Goal: Transaction & Acquisition: Register for event/course

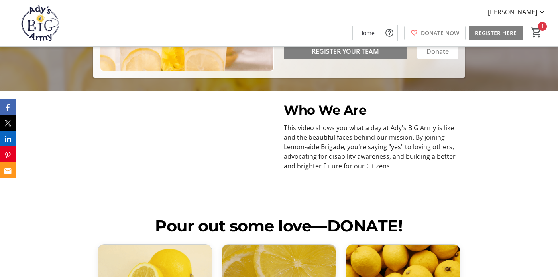
scroll to position [196, 0]
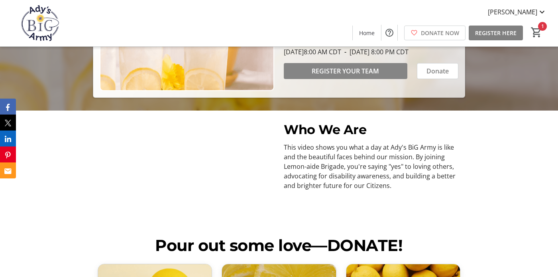
click at [356, 76] on span "REGISTER YOUR TEAM" at bounding box center [345, 71] width 67 height 10
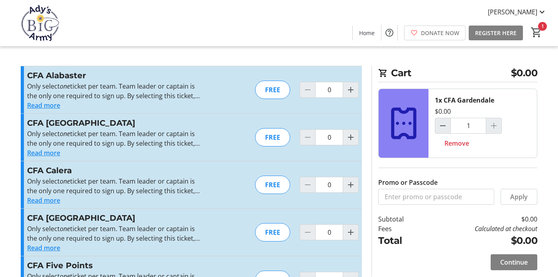
type input "1"
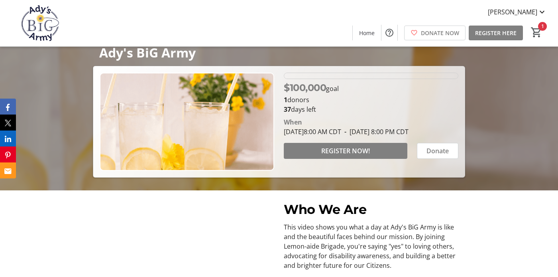
scroll to position [82, 0]
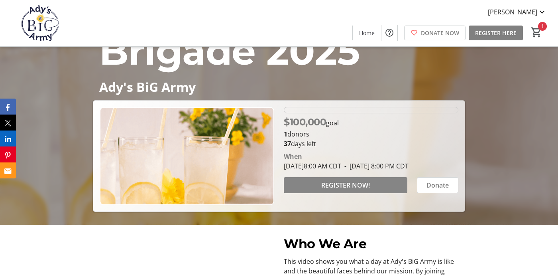
click at [333, 189] on span at bounding box center [346, 185] width 124 height 19
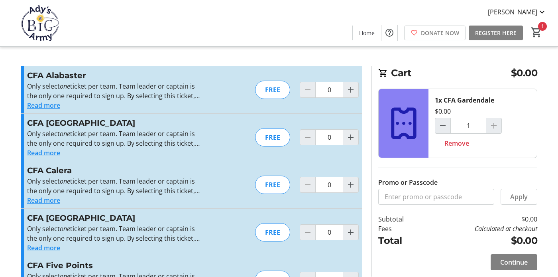
click at [44, 152] on button "Read more" at bounding box center [43, 153] width 33 height 10
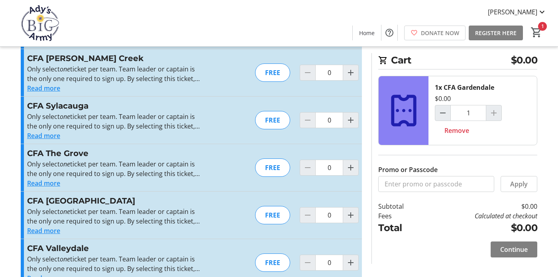
scroll to position [1015, 0]
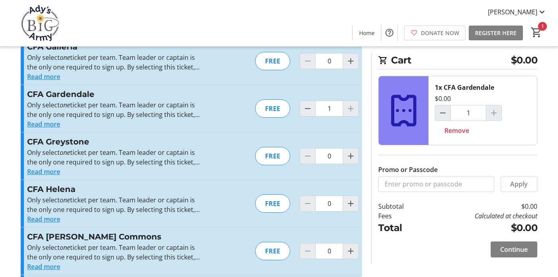
scroll to position [314, 0]
click at [314, 110] on span "Decrement by one" at bounding box center [307, 108] width 15 height 15
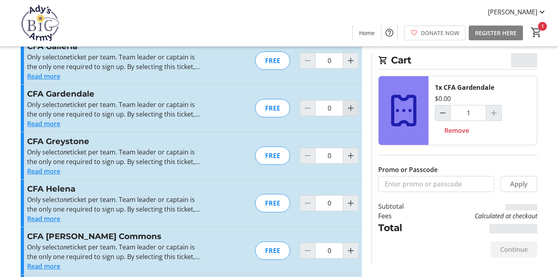
click at [350, 108] on mat-icon "Increment by one" at bounding box center [351, 108] width 10 height 10
type input "1"
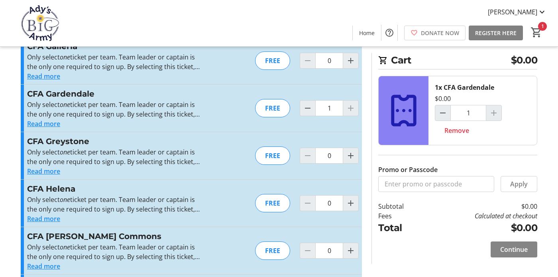
click at [516, 250] on span "Continue" at bounding box center [515, 250] width 28 height 10
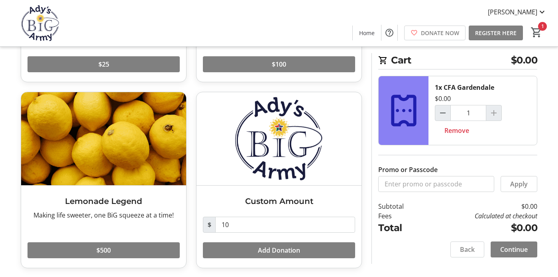
scroll to position [172, 0]
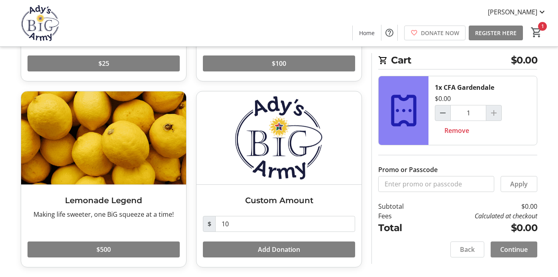
click at [519, 249] on span "Continue" at bounding box center [515, 250] width 28 height 10
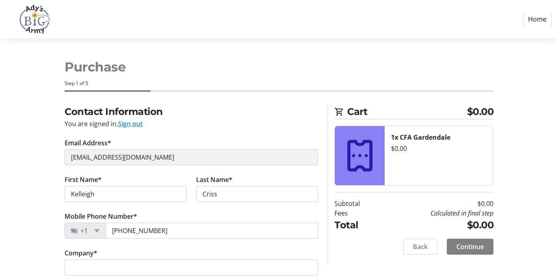
select select "US"
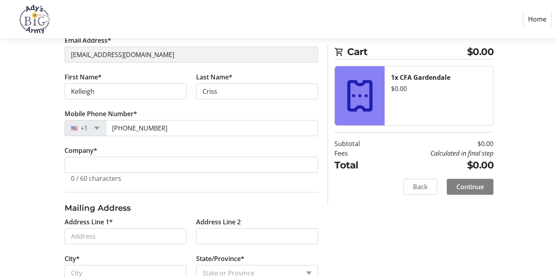
scroll to position [105, 0]
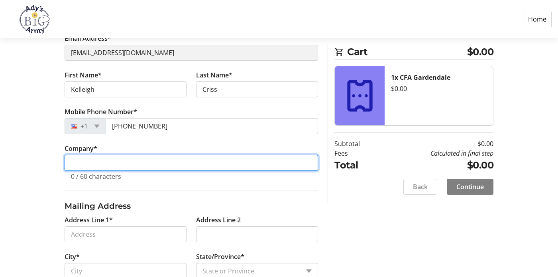
click at [121, 161] on input "Company *" at bounding box center [192, 163] width 254 height 16
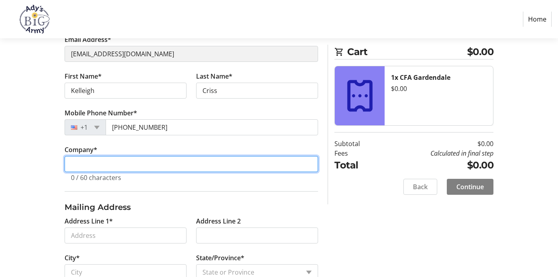
scroll to position [162, 0]
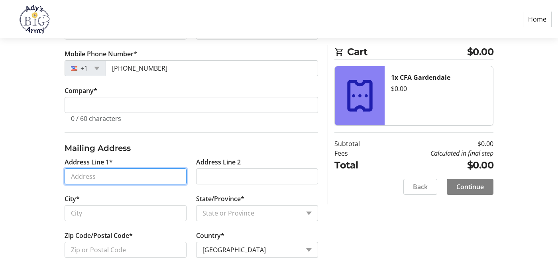
click at [118, 171] on input "Address Line 1*" at bounding box center [126, 176] width 122 height 16
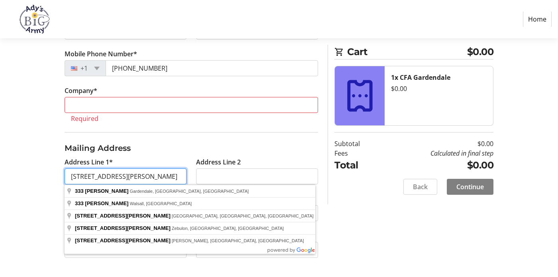
type input "333 Harden Rd"
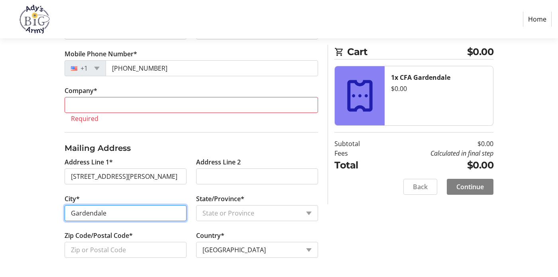
type input "Gardendale"
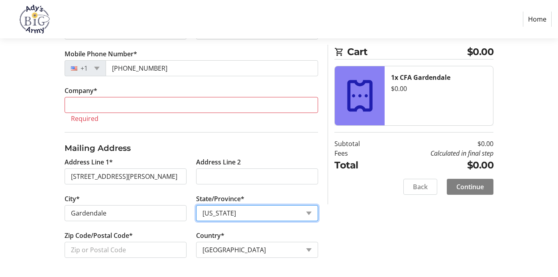
select select "AL"
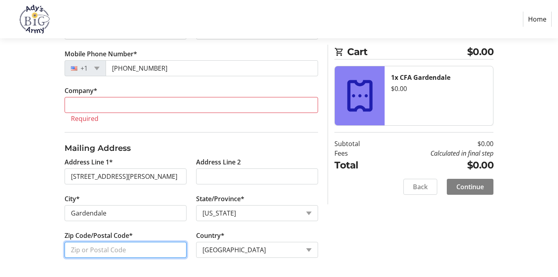
click at [98, 248] on input "Zip Code/Postal Code*" at bounding box center [126, 250] width 122 height 16
type input "35071"
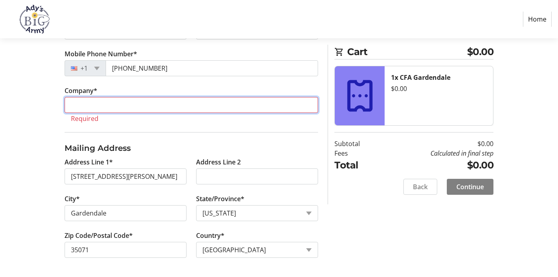
click at [123, 111] on input "Company *" at bounding box center [192, 105] width 254 height 16
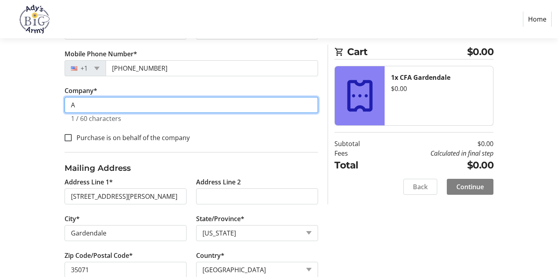
scroll to position [182, 0]
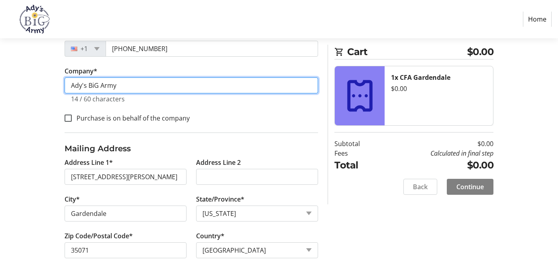
type input "Ady's BiG Army"
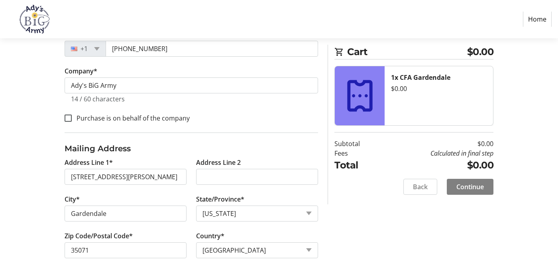
click at [225, 112] on div "Purchase is on behalf of the company" at bounding box center [192, 117] width 254 height 10
click at [462, 186] on span "Continue" at bounding box center [471, 187] width 28 height 10
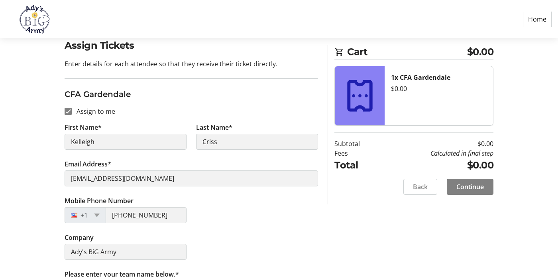
scroll to position [95, 0]
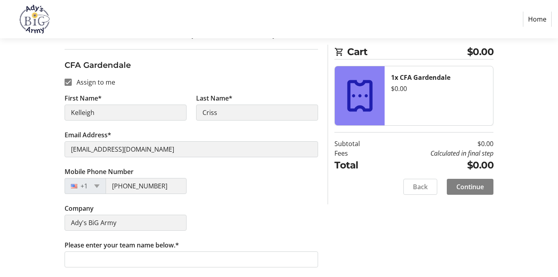
click at [228, 180] on div "Mobile Phone Number +1 (205) 234-9278" at bounding box center [191, 185] width 263 height 37
click at [249, 205] on div "Company Ady's BiG Army" at bounding box center [191, 221] width 263 height 37
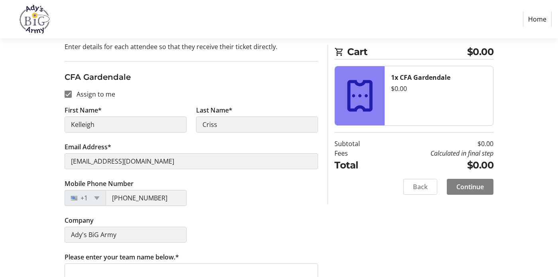
scroll to position [69, 0]
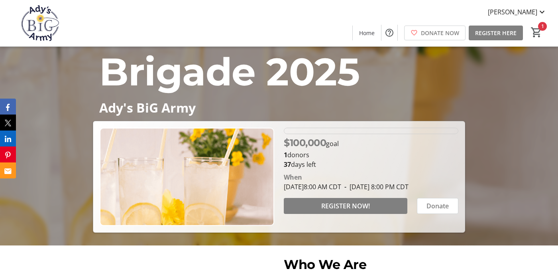
scroll to position [84, 0]
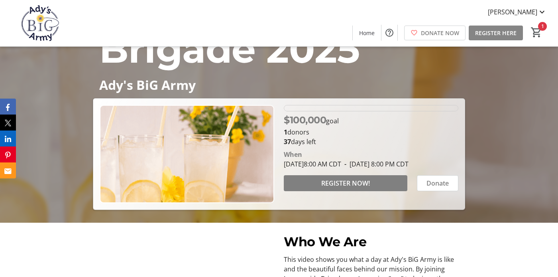
click at [513, 33] on span "REGISTER HERE" at bounding box center [495, 33] width 41 height 8
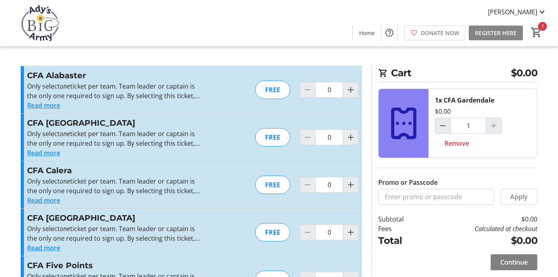
type input "1"
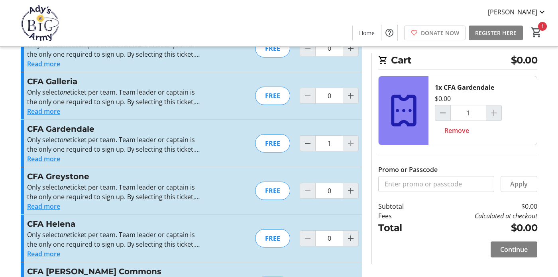
scroll to position [288, 0]
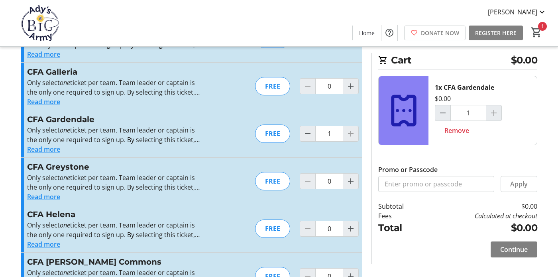
click at [53, 242] on button "Read more" at bounding box center [43, 244] width 33 height 10
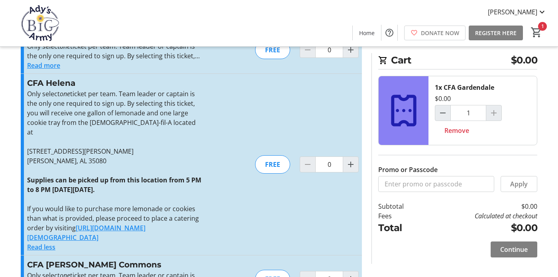
scroll to position [420, 0]
click at [37, 203] on p "If you would like to purchase more lemonade or cookies than what is provided, p…" at bounding box center [114, 222] width 174 height 38
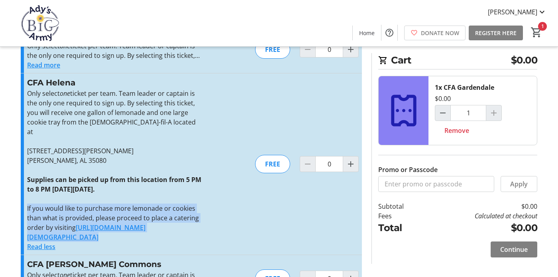
click at [37, 203] on p "If you would like to purchase more lemonade or cookies than what is provided, p…" at bounding box center [114, 222] width 174 height 38
copy p "If you would like to purchase more lemonade or cookies than what is provided, p…"
